Goal: Task Accomplishment & Management: Use online tool/utility

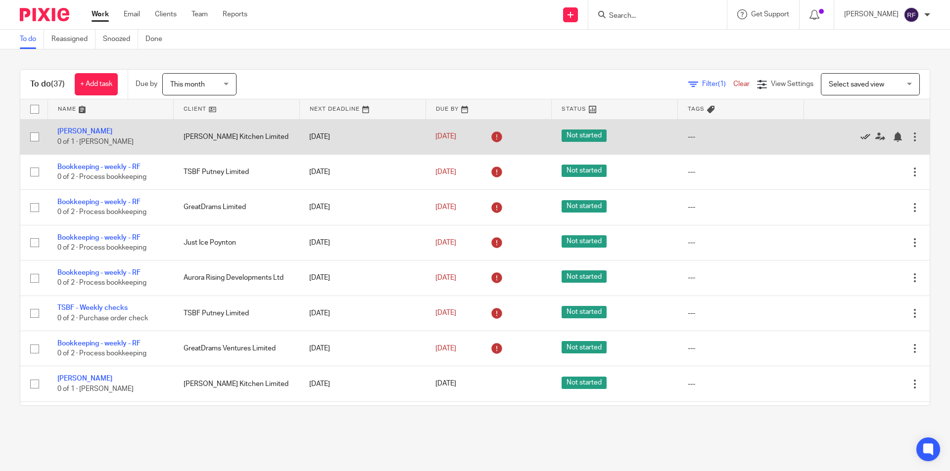
click at [860, 138] on icon at bounding box center [865, 137] width 10 height 10
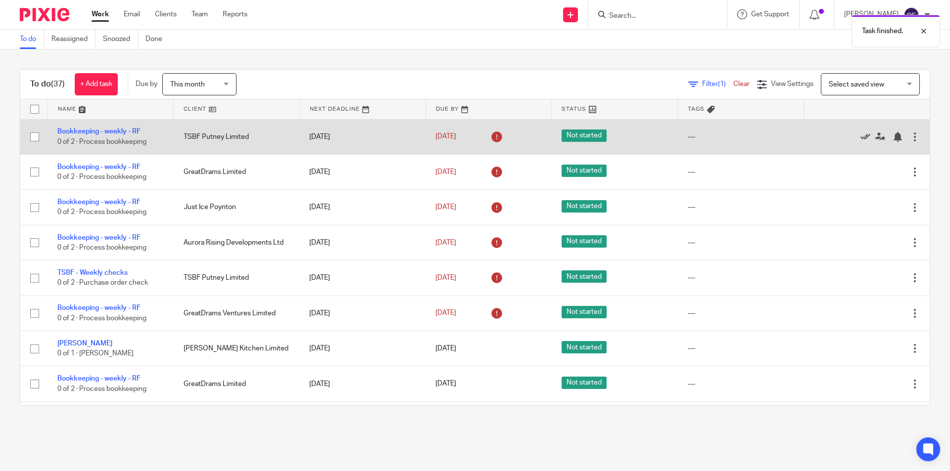
click at [860, 140] on icon at bounding box center [865, 137] width 10 height 10
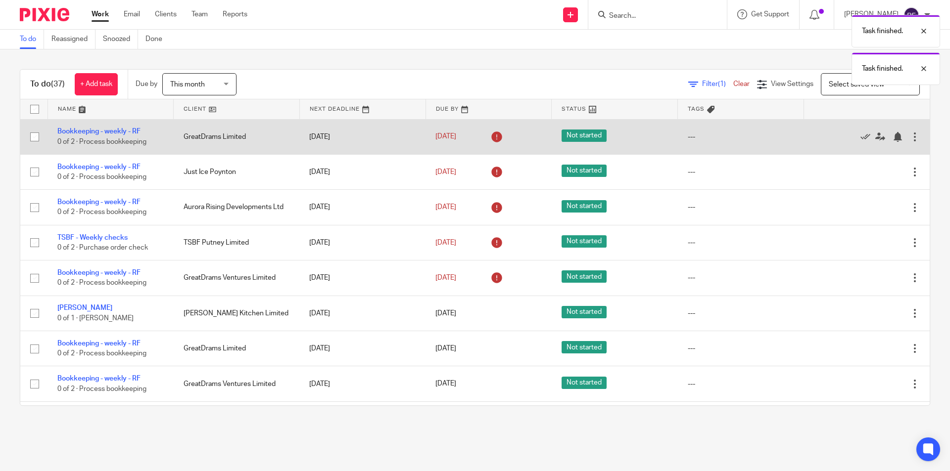
click at [860, 140] on icon at bounding box center [865, 137] width 10 height 10
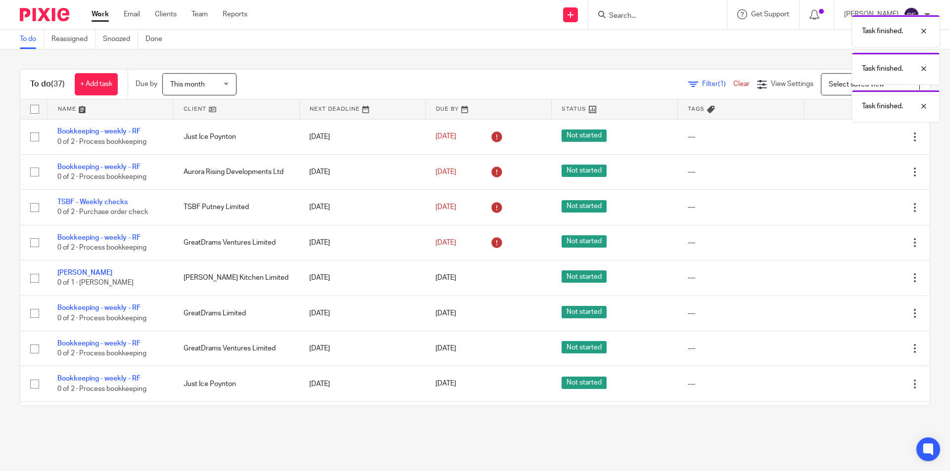
click at [860, 140] on icon at bounding box center [865, 137] width 10 height 10
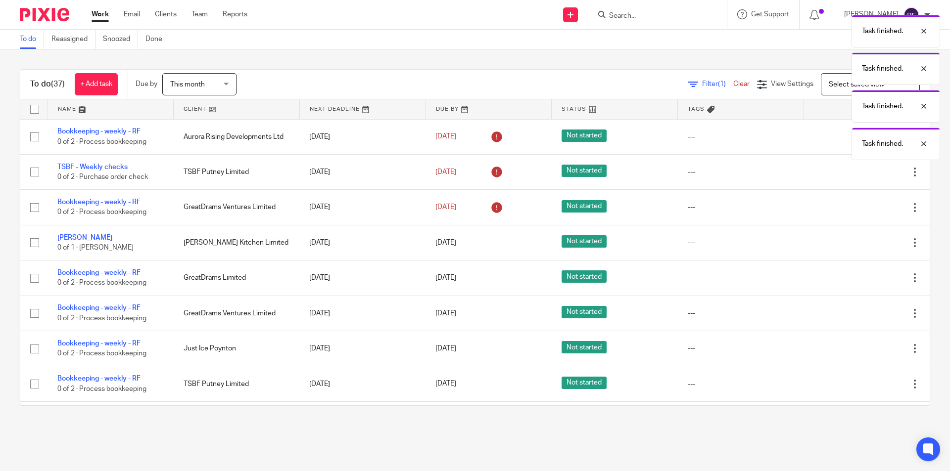
click at [841, 139] on div "Task finished. Task finished. Task finished. Task finished." at bounding box center [707, 85] width 465 height 150
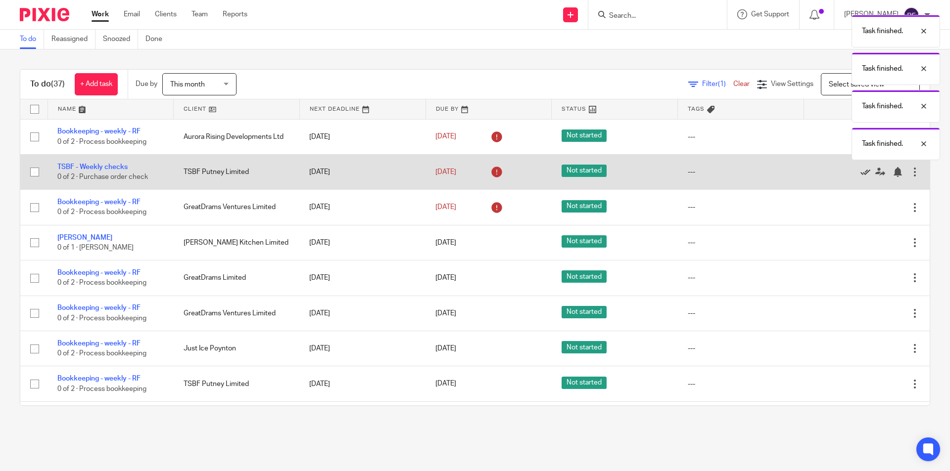
click at [860, 177] on icon at bounding box center [865, 172] width 10 height 10
click at [860, 173] on icon at bounding box center [865, 172] width 10 height 10
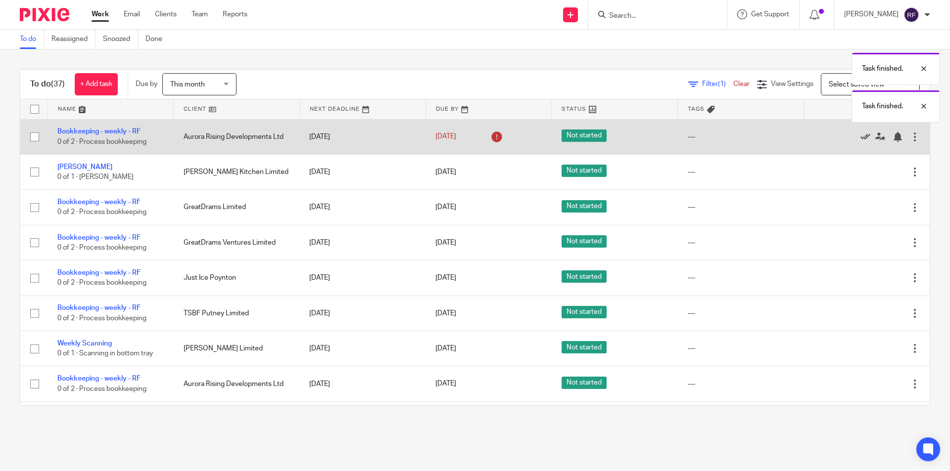
click at [860, 139] on icon at bounding box center [865, 137] width 10 height 10
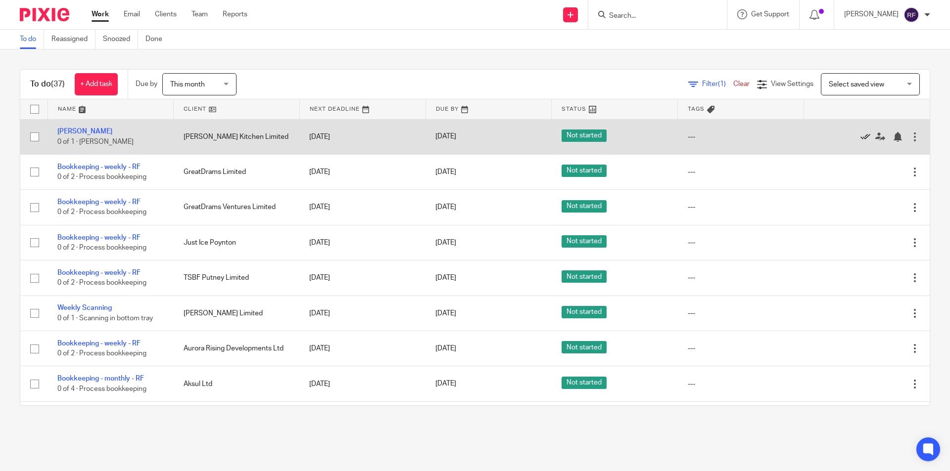
click at [860, 135] on icon at bounding box center [865, 137] width 10 height 10
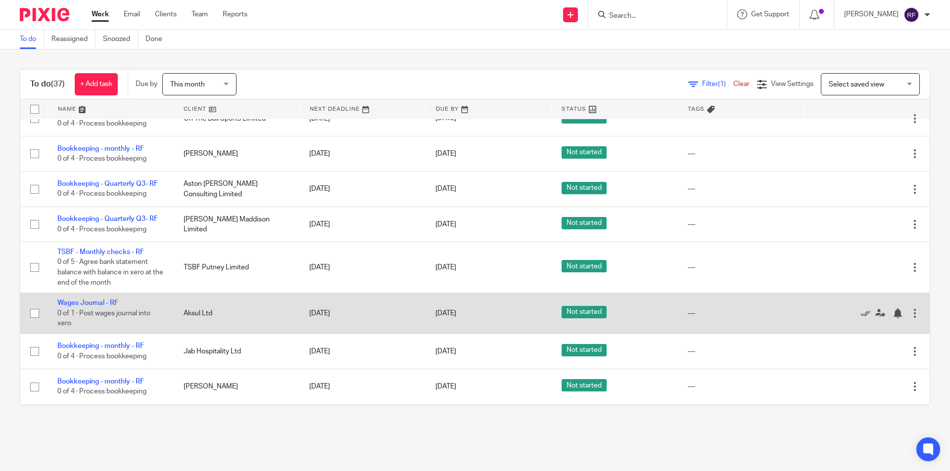
scroll to position [396, 0]
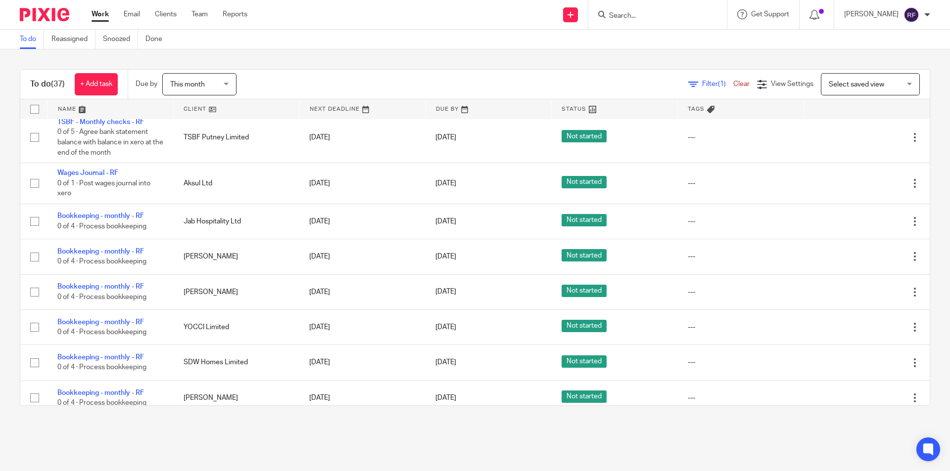
drag, startPoint x: 765, startPoint y: 470, endPoint x: 757, endPoint y: 55, distance: 415.1
click at [757, 55] on div "To do (37) + Add task Due by This month This month [DATE] [DATE] This week Next…" at bounding box center [475, 237] width 950 height 376
click at [386, 22] on div "Send new email Create task Add client Get Support Contact Support Help Document…" at bounding box center [606, 14] width 688 height 29
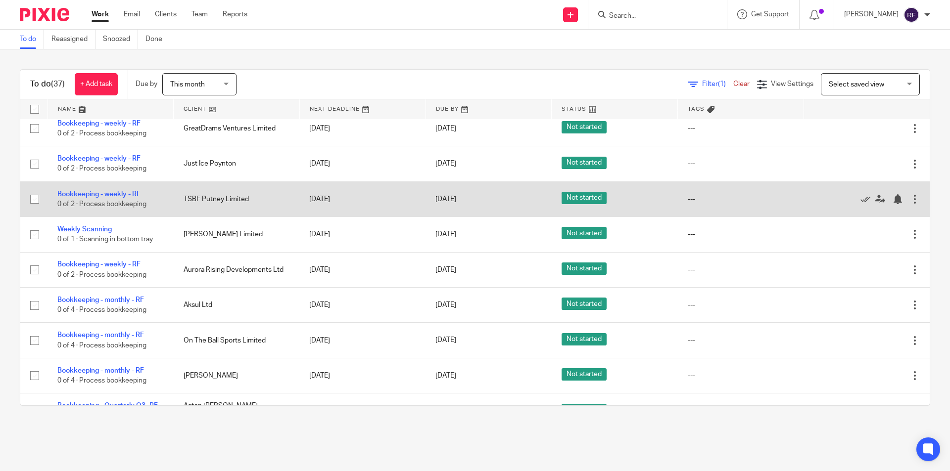
scroll to position [0, 0]
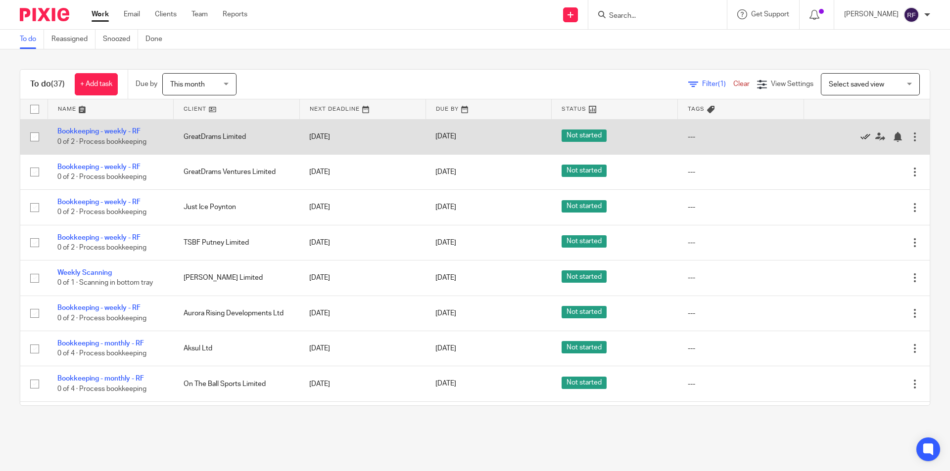
click at [860, 137] on link at bounding box center [867, 137] width 15 height 10
click at [860, 137] on icon at bounding box center [865, 137] width 10 height 10
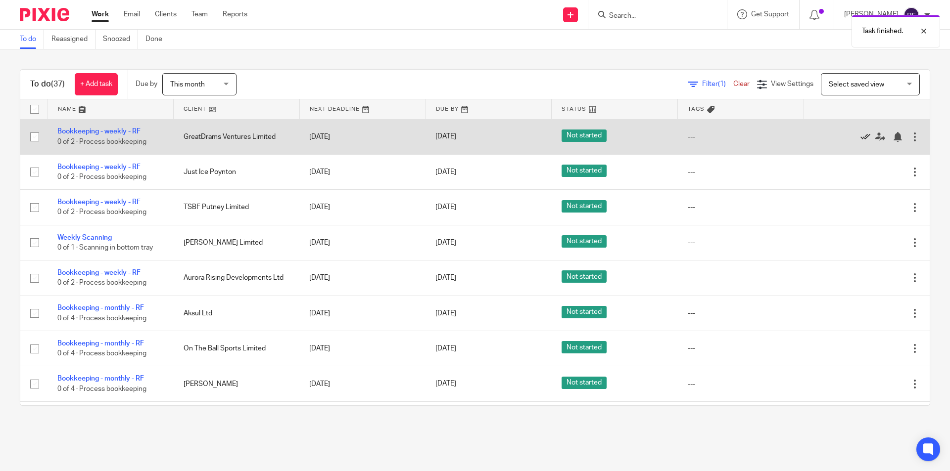
click at [860, 134] on icon at bounding box center [865, 137] width 10 height 10
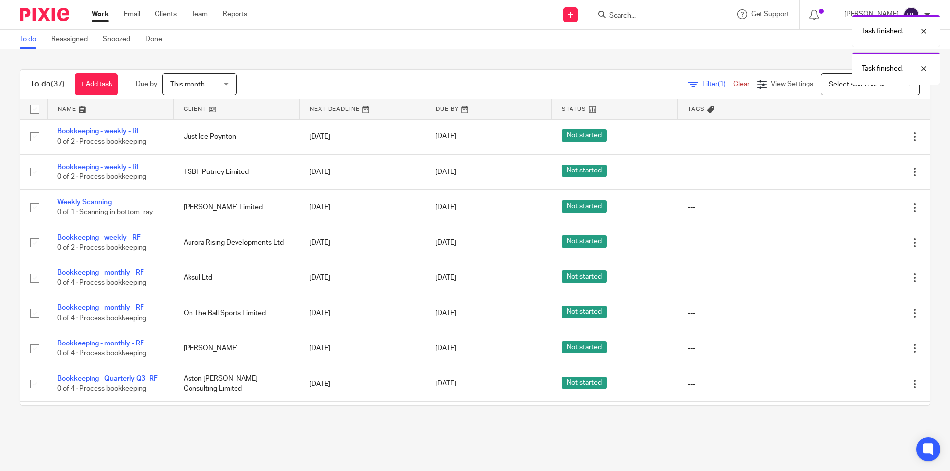
click at [860, 134] on icon at bounding box center [865, 137] width 10 height 10
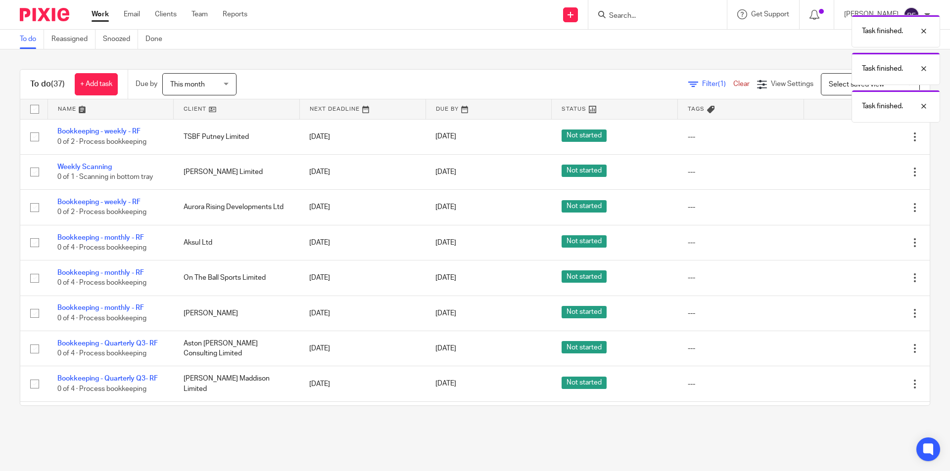
click at [860, 134] on icon at bounding box center [865, 137] width 10 height 10
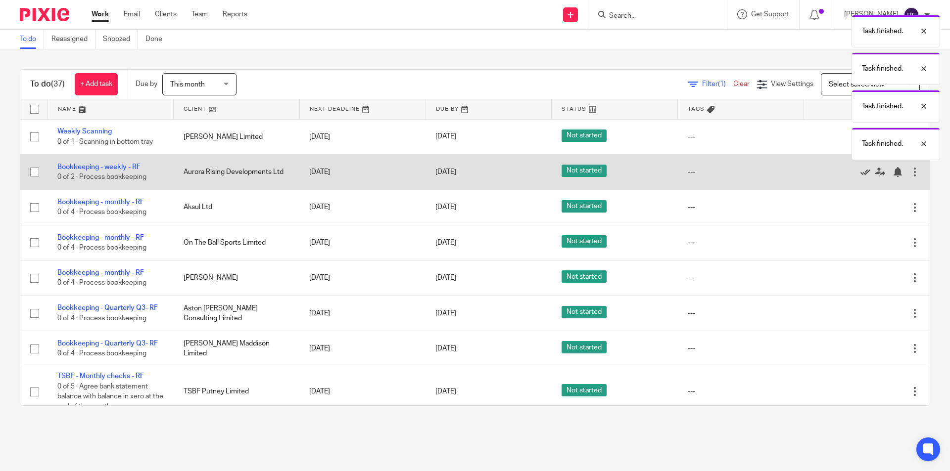
click at [860, 177] on icon at bounding box center [865, 172] width 10 height 10
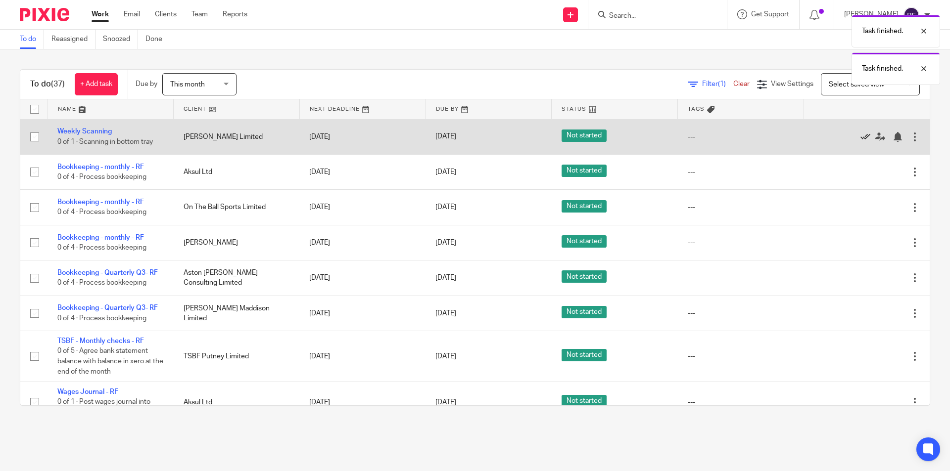
click at [860, 136] on icon at bounding box center [865, 137] width 10 height 10
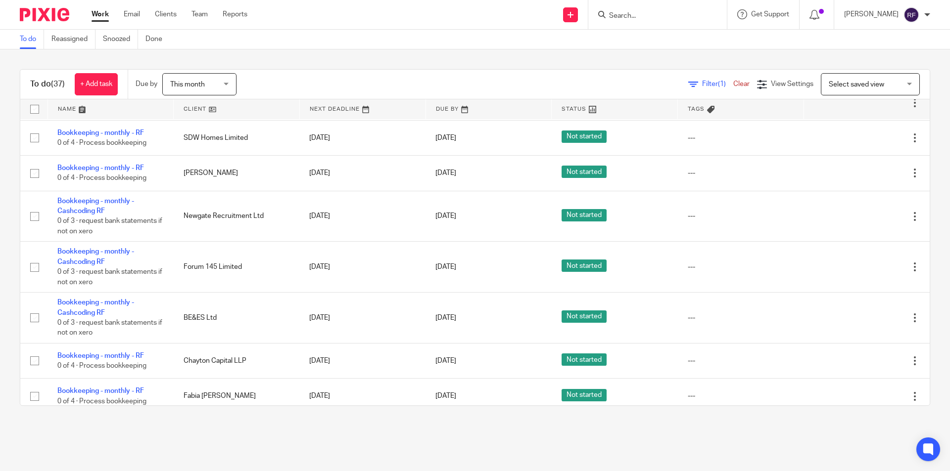
scroll to position [297, 0]
